Goal: Task Accomplishment & Management: Check status

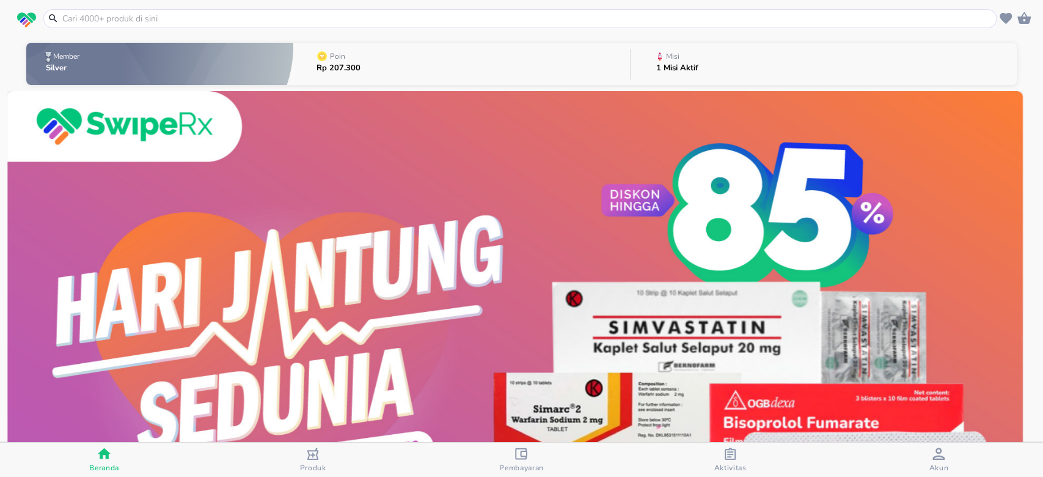
click at [657, 59] on icon "button" at bounding box center [660, 56] width 6 height 11
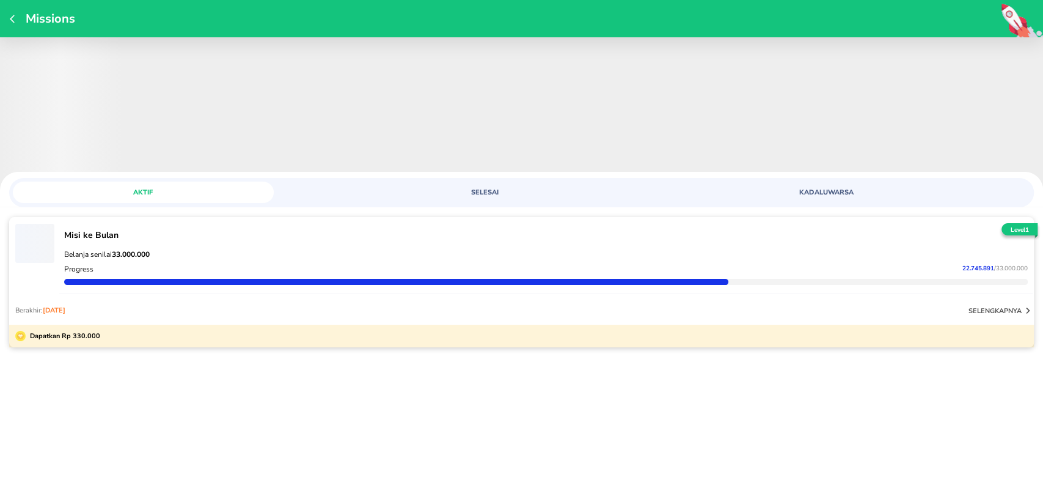
click at [144, 256] on strong "33.000.000" at bounding box center [131, 254] width 38 height 10
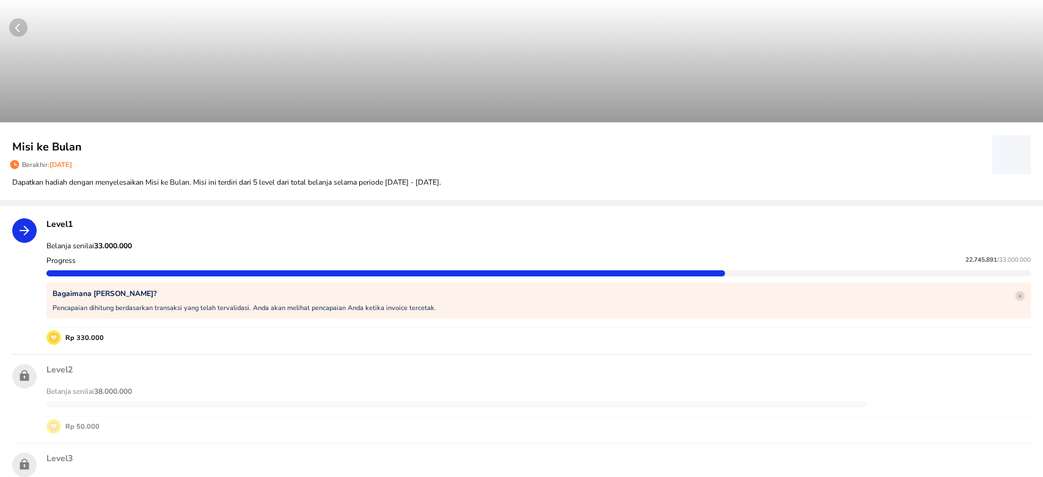
click at [122, 244] on strong "33.000.000" at bounding box center [113, 246] width 38 height 10
click at [125, 247] on strong "33.000.000" at bounding box center [113, 246] width 38 height 10
click at [112, 241] on strong "33.000.000" at bounding box center [113, 246] width 38 height 10
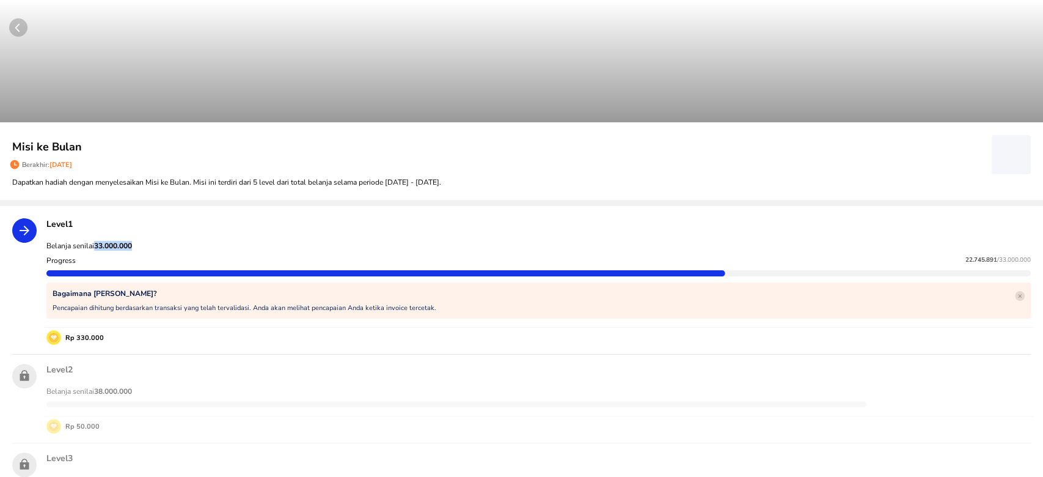
drag, startPoint x: 97, startPoint y: 242, endPoint x: 168, endPoint y: 250, distance: 71.9
click at [168, 250] on p "Belanja senilai 33.000.000" at bounding box center [538, 246] width 984 height 10
copy strong "33.000.000"
click at [966, 256] on span "22.745.891" at bounding box center [982, 259] width 32 height 9
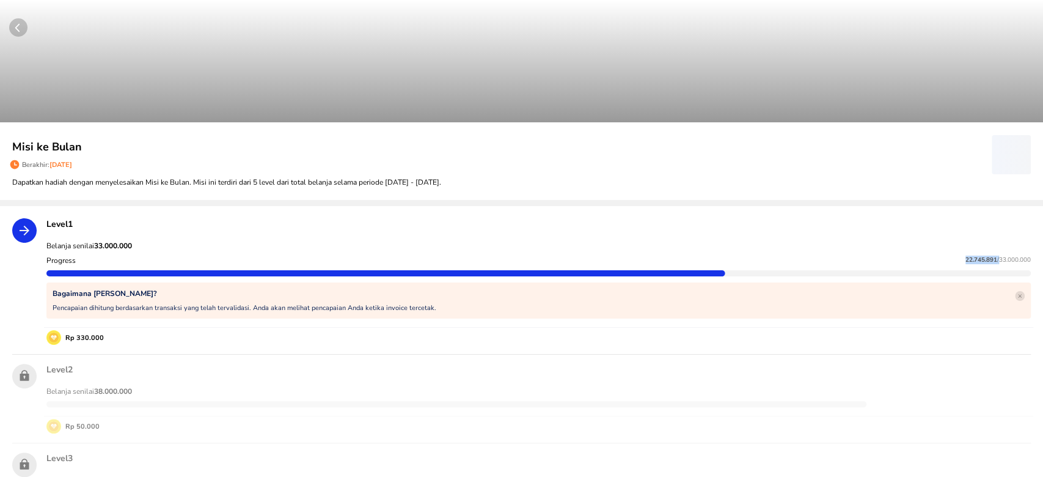
copy p "22.745.891"
click at [120, 239] on div "Belanja senilai 33.000.000" at bounding box center [538, 245] width 989 height 15
copy strong "33.000.000"
click at [966, 257] on span "22.745.891" at bounding box center [982, 259] width 32 height 9
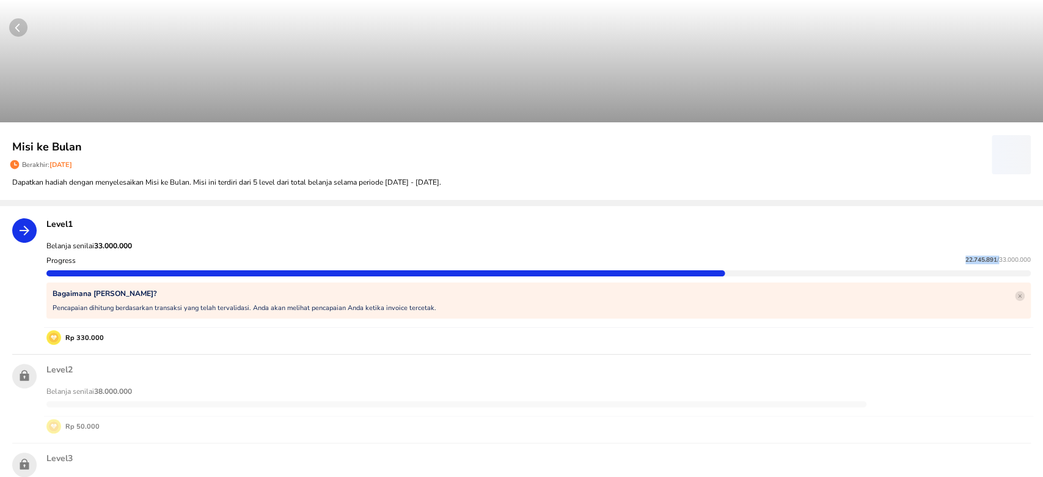
click at [966, 257] on span "22.745.891" at bounding box center [982, 259] width 32 height 9
copy p "22.745.891"
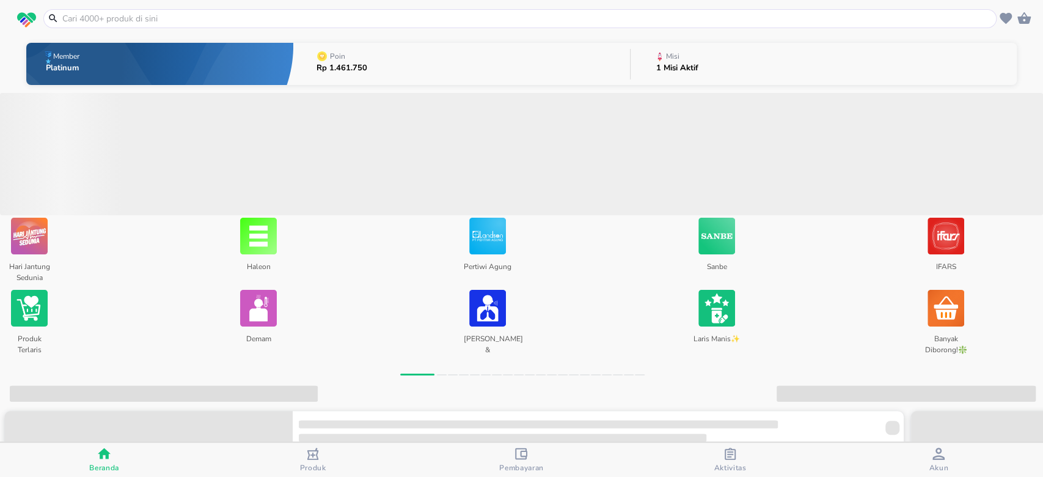
click at [711, 62] on button "Misi 1 Misi Aktif" at bounding box center [824, 64] width 386 height 48
